Goal: Task Accomplishment & Management: Use online tool/utility

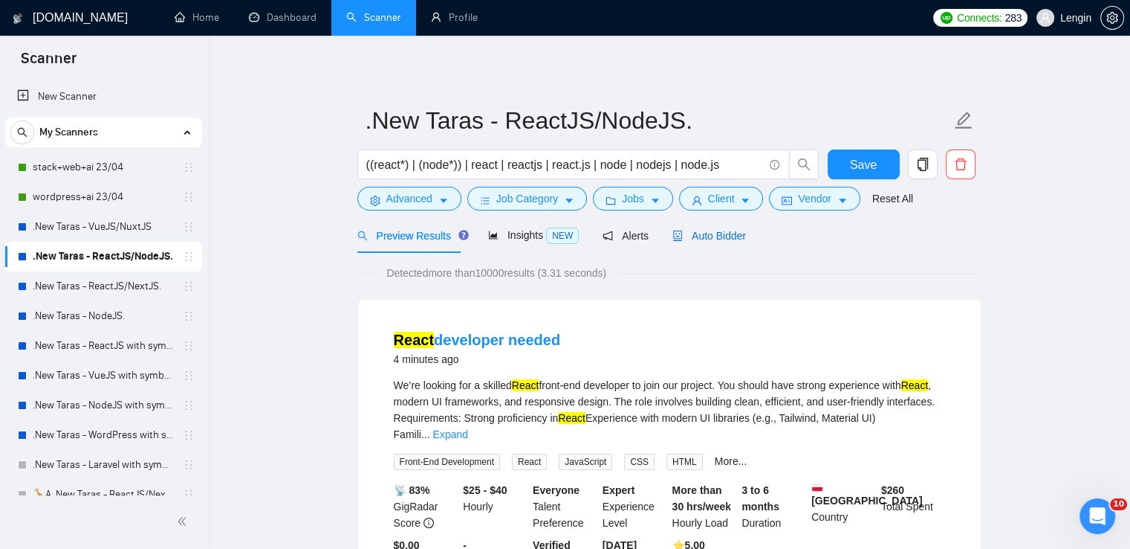
click at [703, 227] on div "Auto Bidder" at bounding box center [710, 235] width 74 height 16
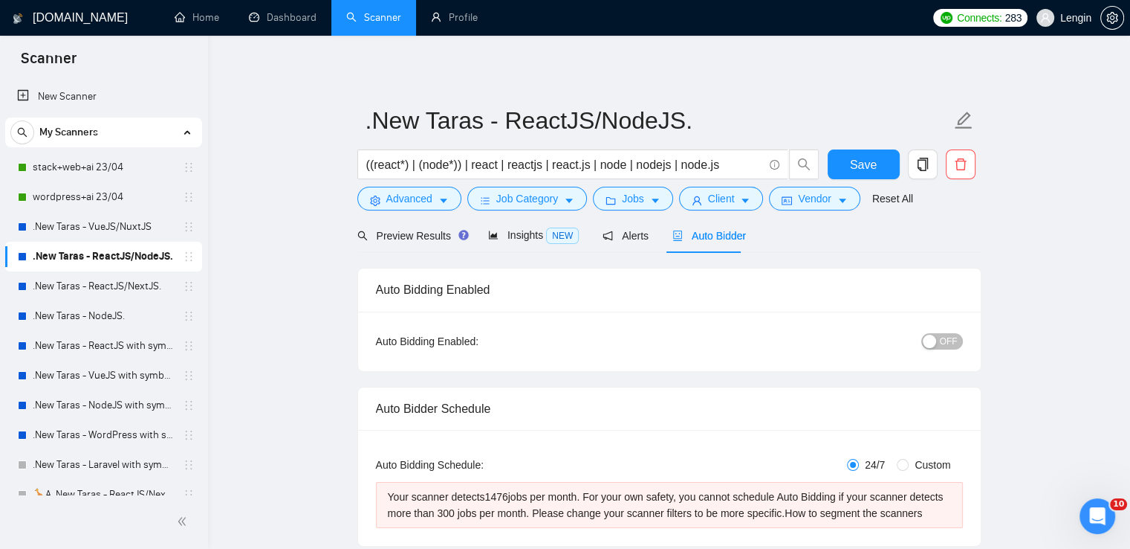
radio input "false"
radio input "true"
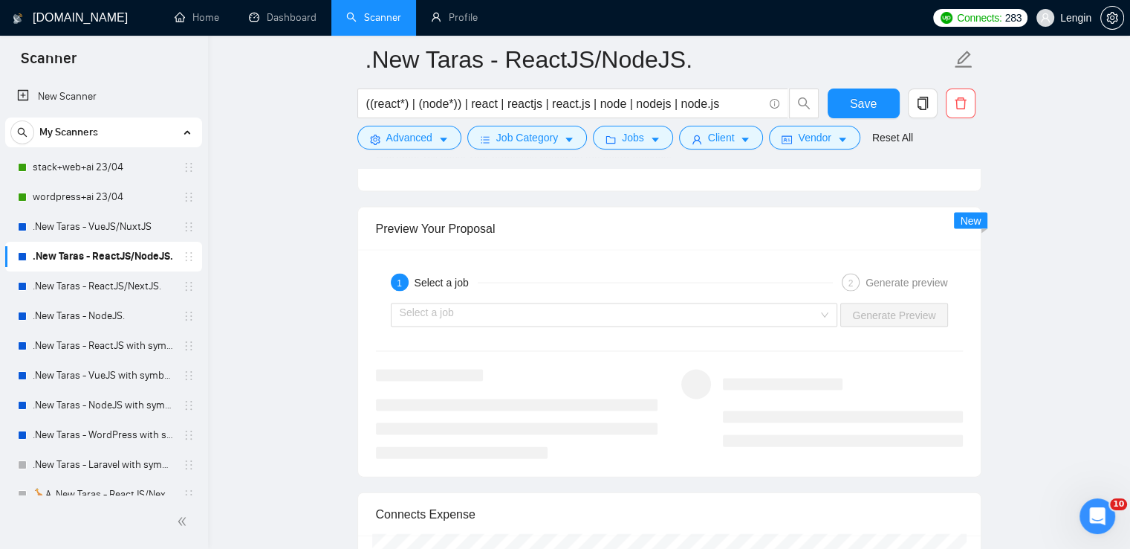
scroll to position [3094, 0]
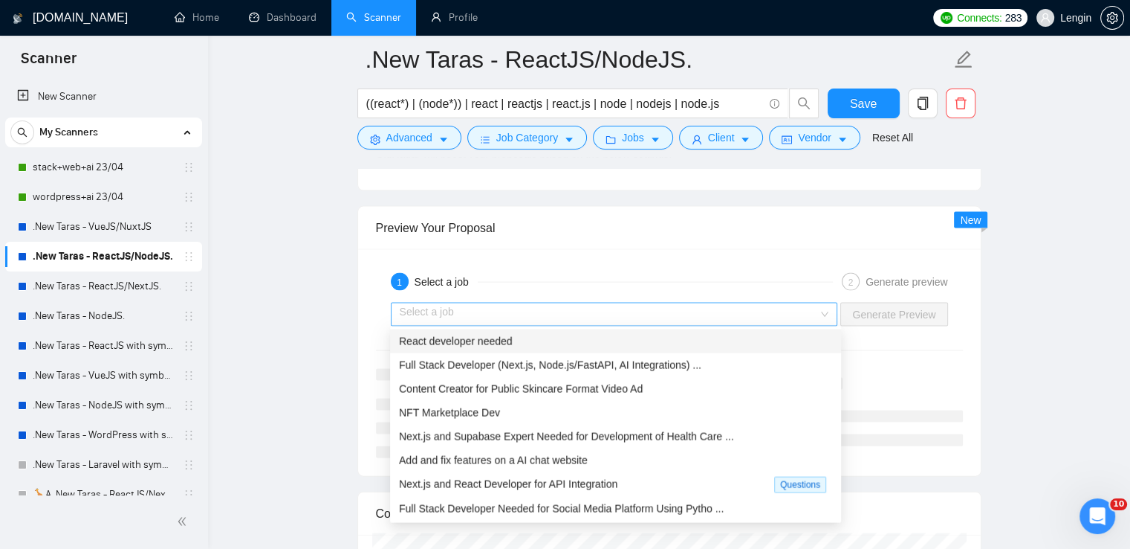
click at [826, 304] on div "Select a job" at bounding box center [614, 315] width 447 height 24
click at [681, 333] on div "React developer needed" at bounding box center [615, 341] width 433 height 16
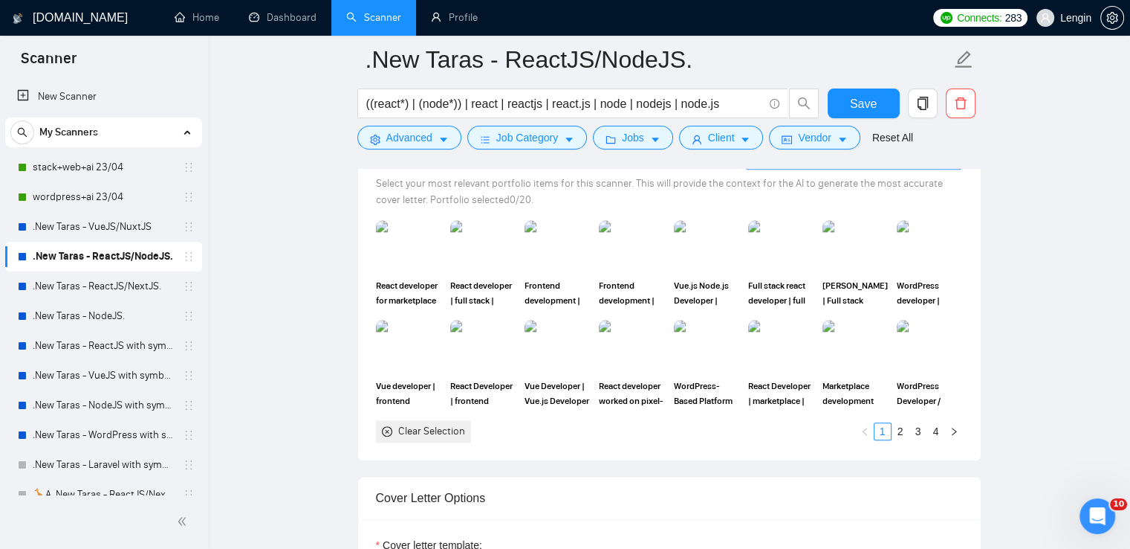
scroll to position [1643, 0]
click at [901, 435] on link "2" at bounding box center [901, 433] width 16 height 16
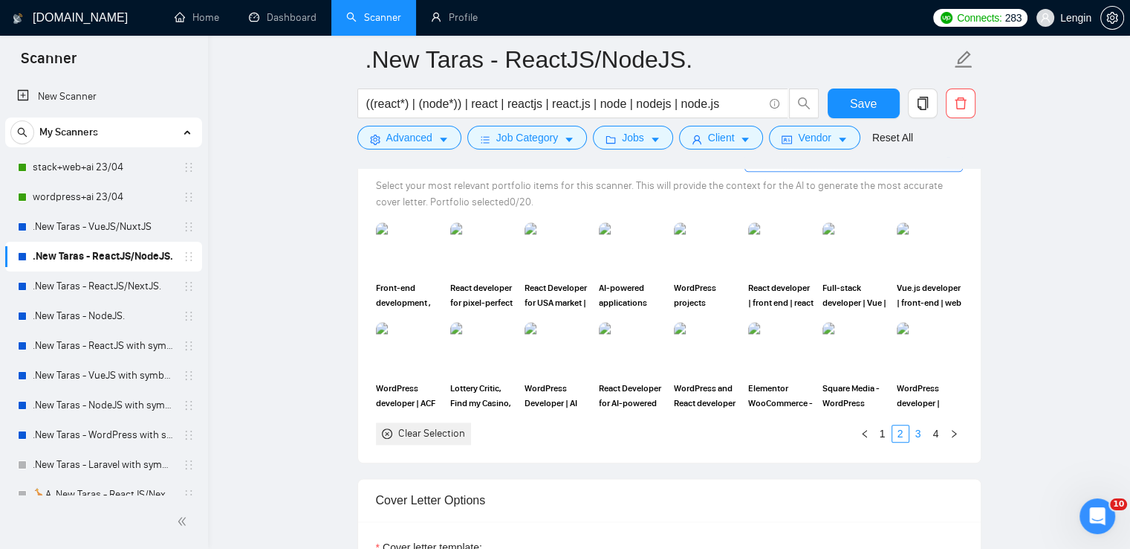
click at [921, 430] on link "3" at bounding box center [918, 433] width 16 height 16
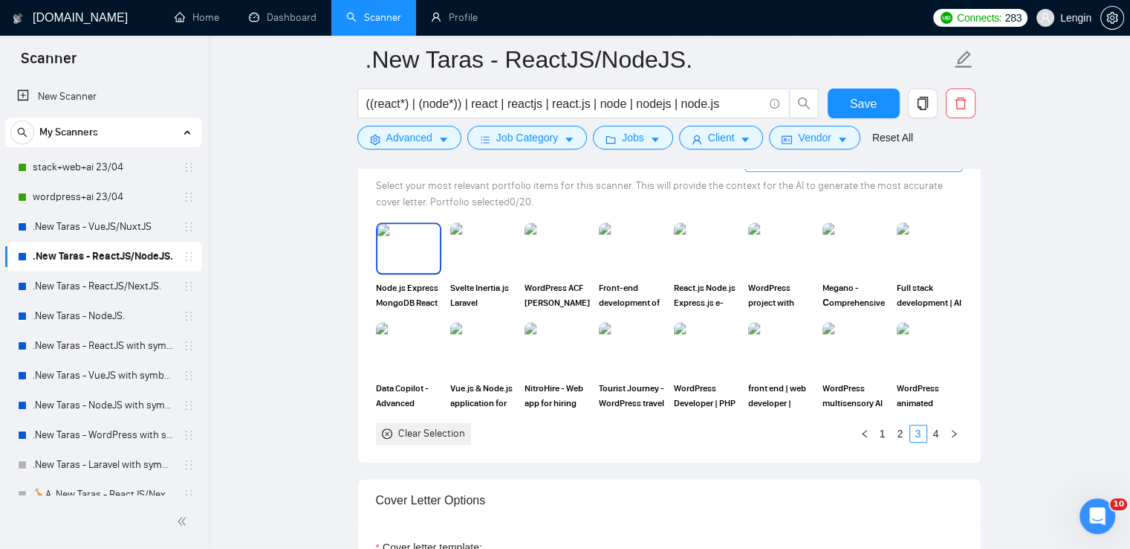
click at [408, 248] on img at bounding box center [409, 248] width 62 height 49
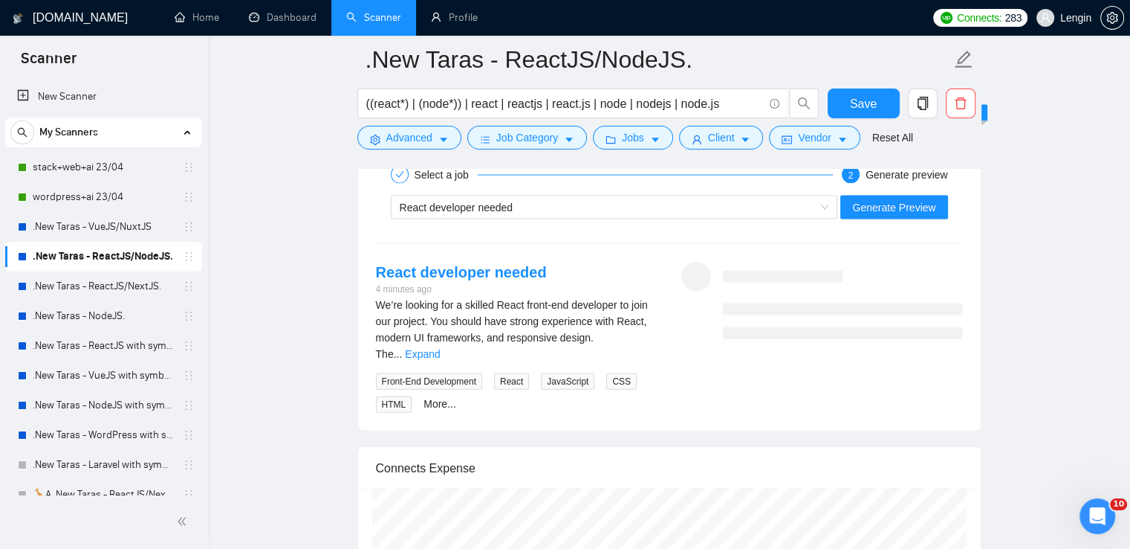
scroll to position [3172, 0]
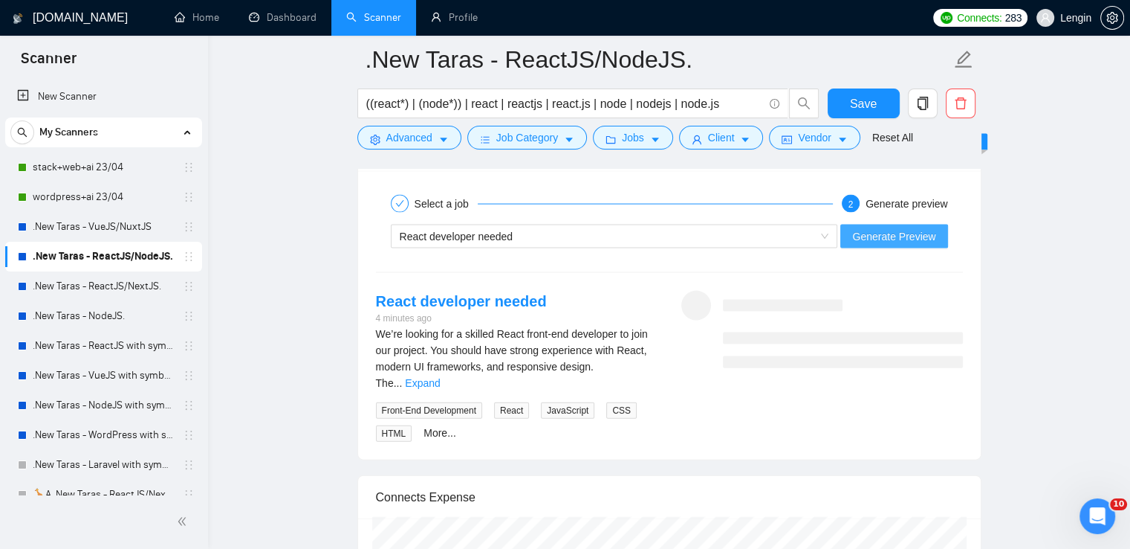
click at [913, 230] on span "Generate Preview" at bounding box center [894, 236] width 83 height 16
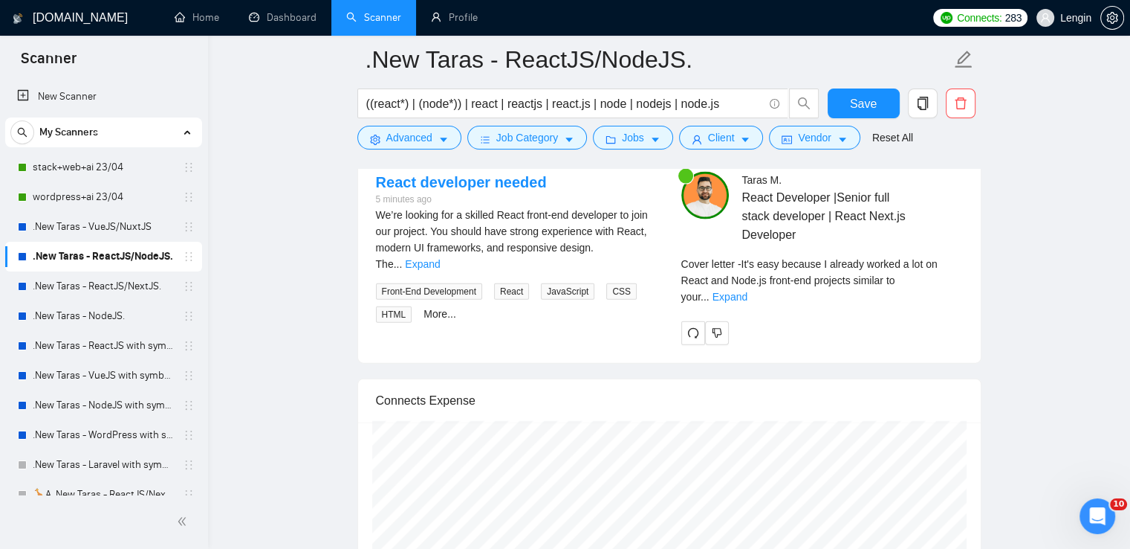
scroll to position [3293, 0]
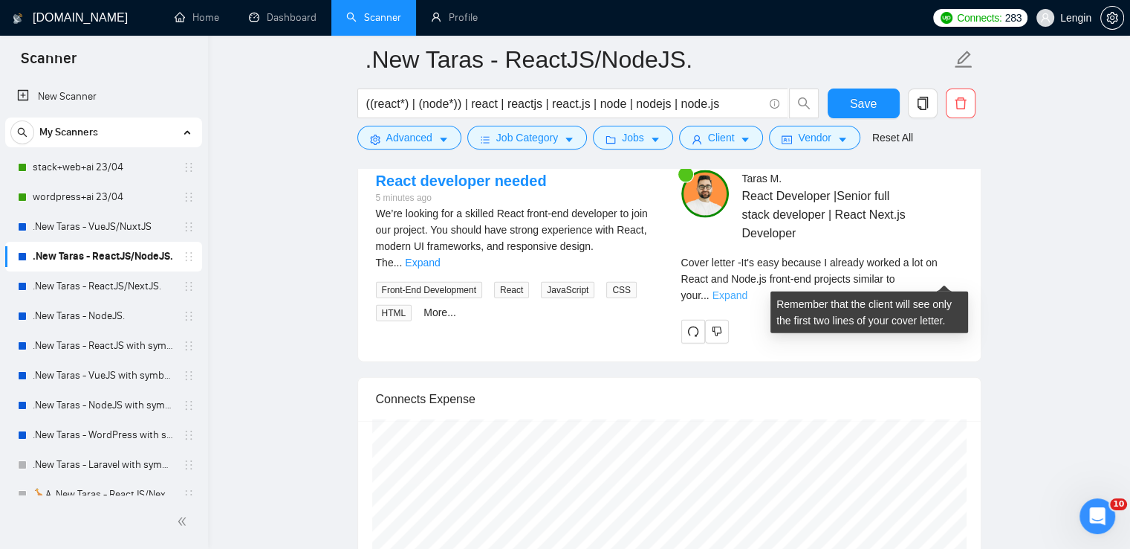
click at [748, 289] on link "Expand" at bounding box center [730, 295] width 35 height 12
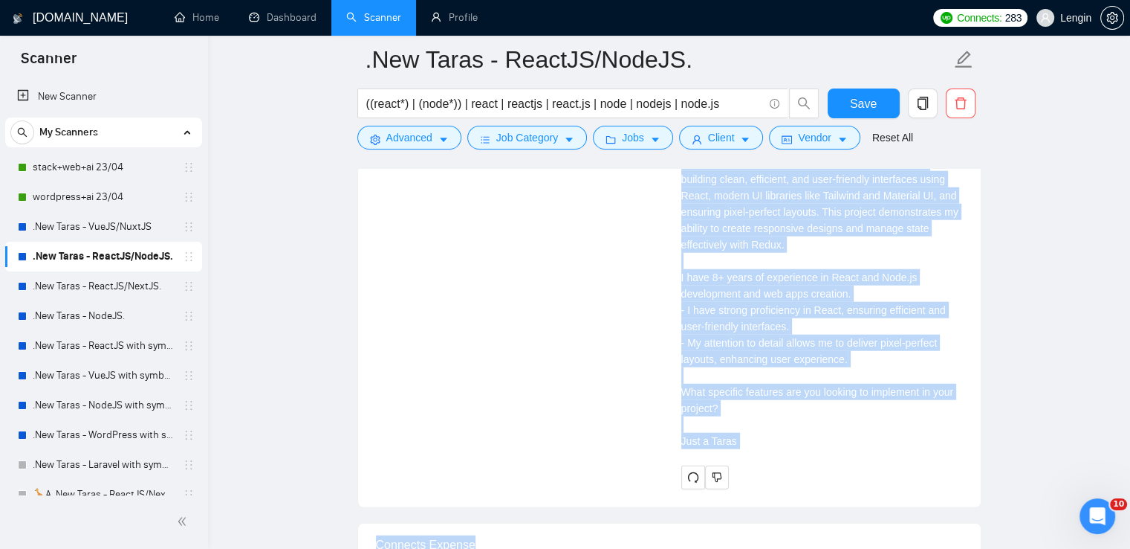
scroll to position [3549, 0]
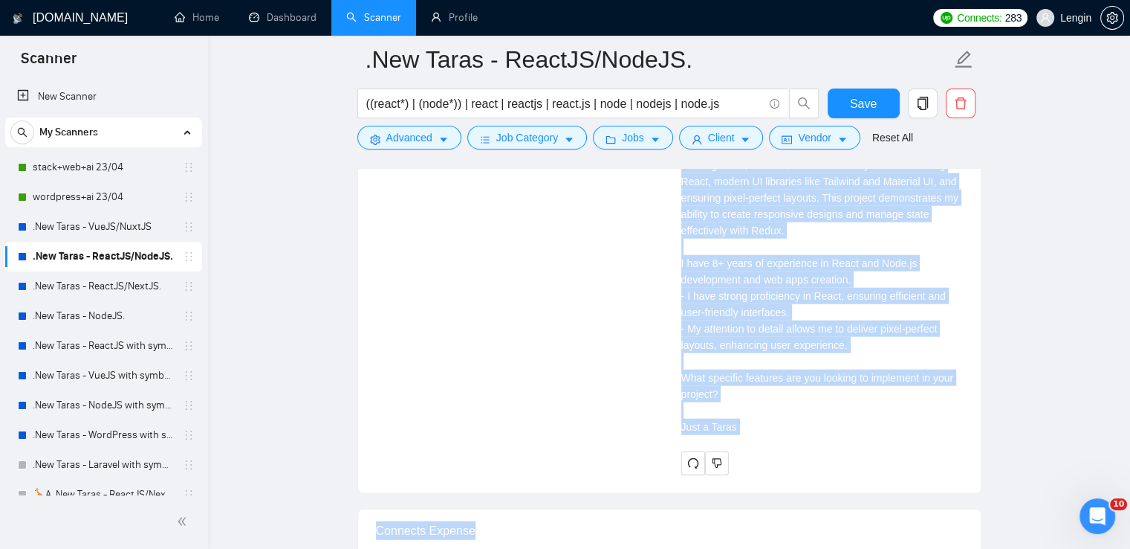
drag, startPoint x: 676, startPoint y: 218, endPoint x: 743, endPoint y: 456, distance: 247.8
click at [743, 456] on div "[PERSON_NAME] React Developer |Senior full stack developer | React Next.js Deve…" at bounding box center [822, 194] width 305 height 561
copy div "My project relevant to your request: 📍 It's platform, designed to bring like-mi…"
